Goal: Task Accomplishment & Management: Manage account settings

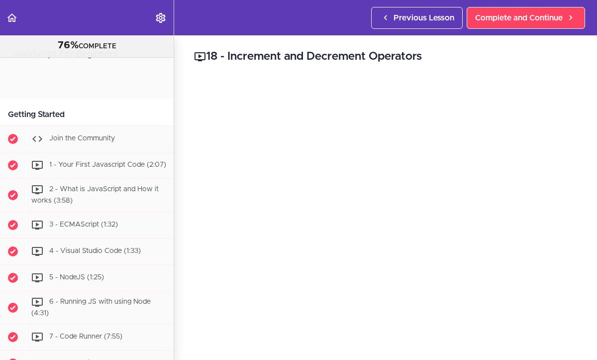
scroll to position [811, 0]
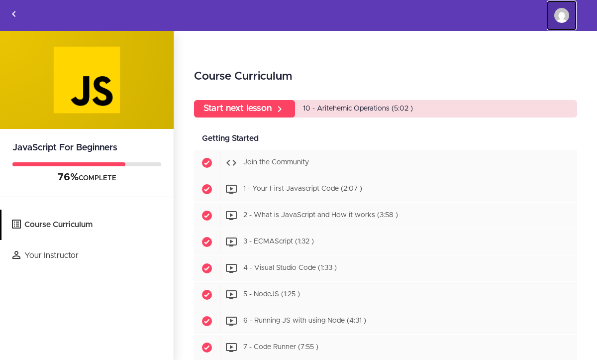
click at [561, 19] on img at bounding box center [561, 15] width 15 height 15
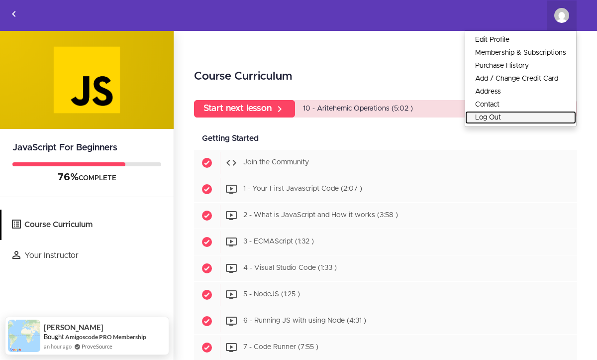
click at [489, 118] on link "Log Out" at bounding box center [520, 117] width 111 height 13
